Goal: Information Seeking & Learning: Learn about a topic

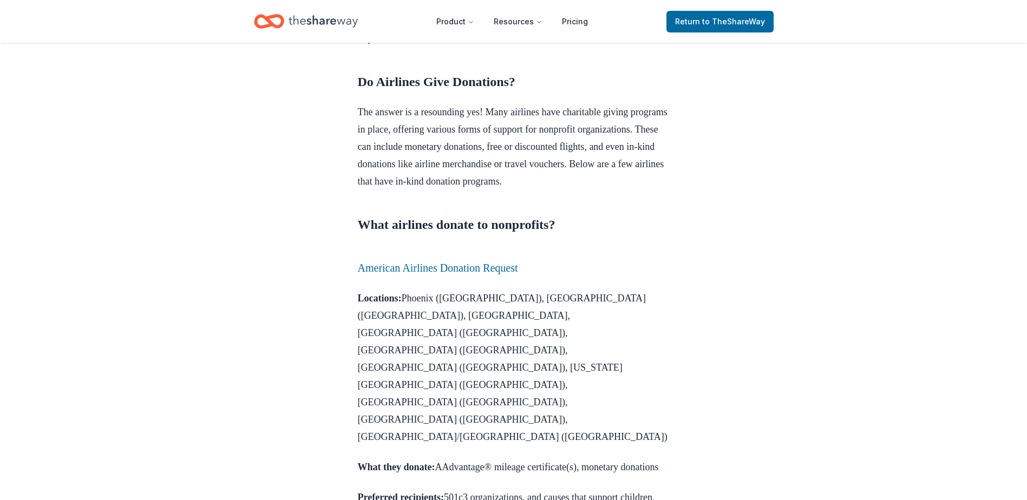
scroll to position [487, 0]
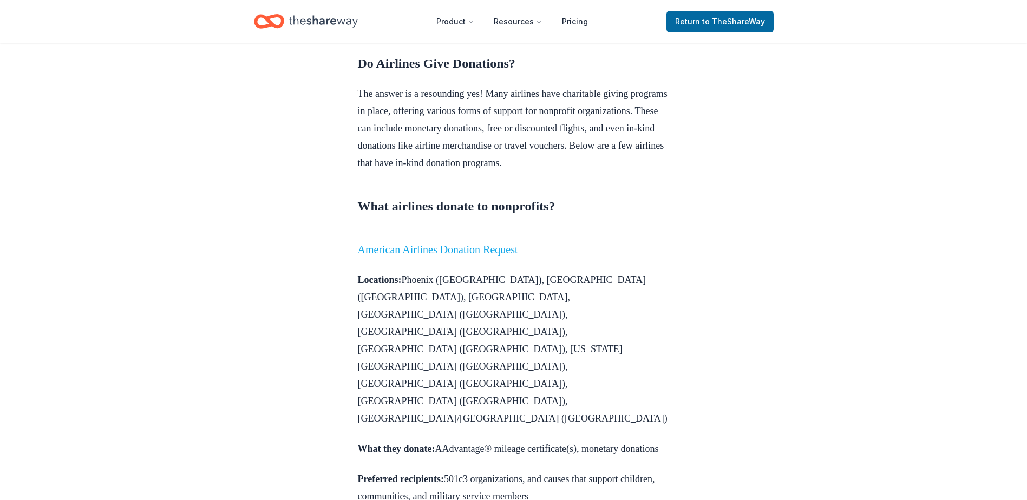
click at [428, 256] on link "American Airlines Donation Request" at bounding box center [438, 250] width 160 height 12
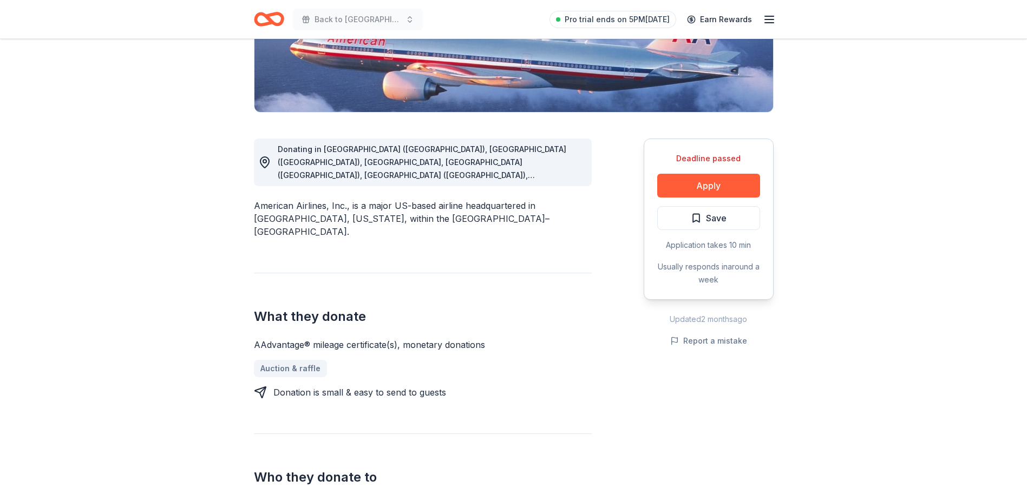
scroll to position [379, 0]
